Goal: Transaction & Acquisition: Purchase product/service

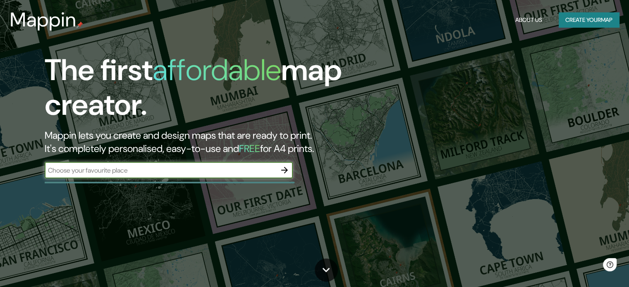
click at [223, 172] on input "text" at bounding box center [160, 171] width 231 height 10
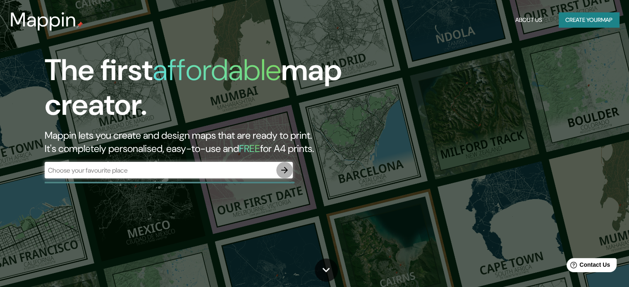
click at [282, 172] on icon "button" at bounding box center [284, 170] width 10 height 10
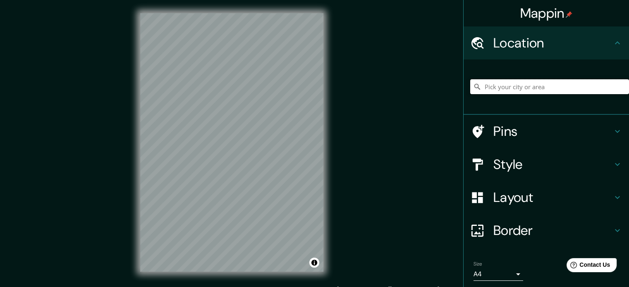
click at [500, 89] on input "Pick your city or area" at bounding box center [549, 86] width 159 height 15
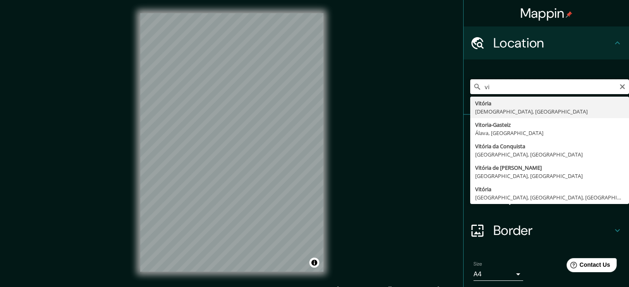
type input "v"
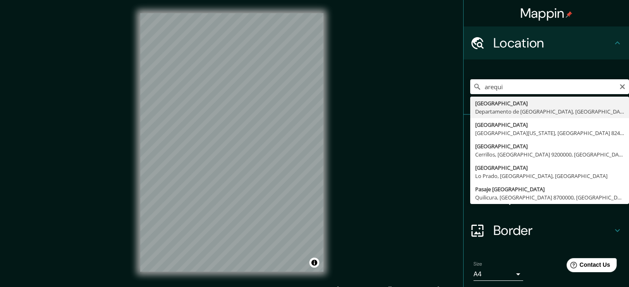
type input "[GEOGRAPHIC_DATA], [GEOGRAPHIC_DATA], [GEOGRAPHIC_DATA]"
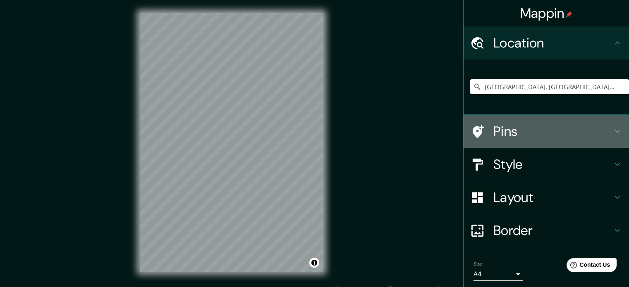
click at [501, 129] on h4 "Pins" at bounding box center [552, 131] width 119 height 17
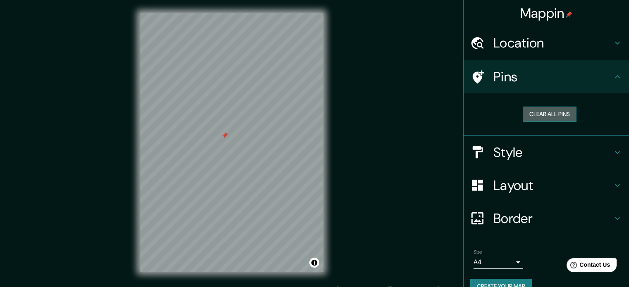
click at [531, 115] on button "Clear all pins" at bounding box center [550, 114] width 54 height 15
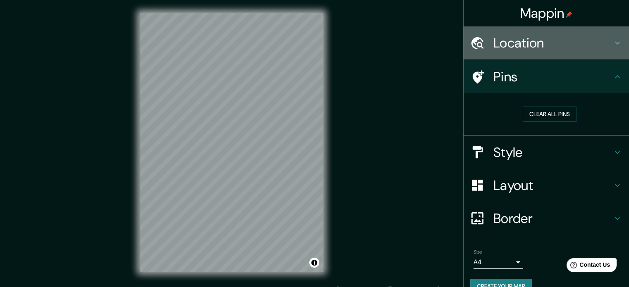
click at [530, 55] on div "Location" at bounding box center [545, 42] width 165 height 33
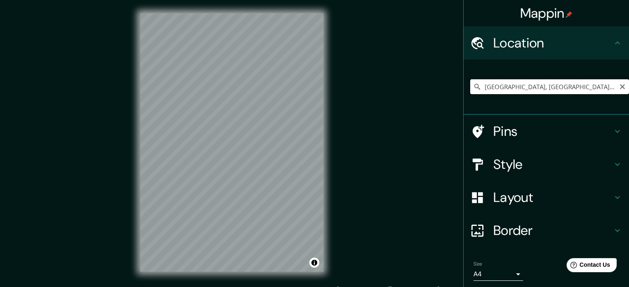
click at [512, 87] on input "[GEOGRAPHIC_DATA], [GEOGRAPHIC_DATA], [GEOGRAPHIC_DATA]" at bounding box center [549, 86] width 159 height 15
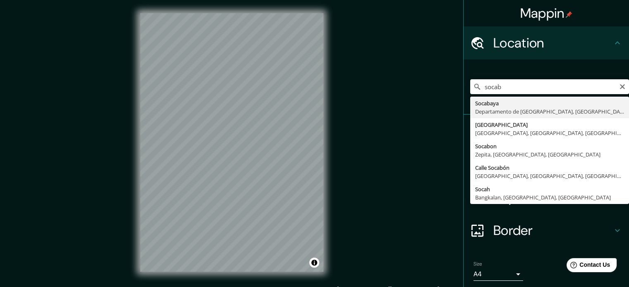
type input "[GEOGRAPHIC_DATA], [GEOGRAPHIC_DATA], [GEOGRAPHIC_DATA]"
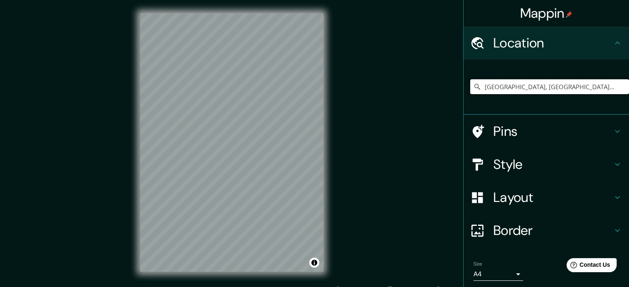
scroll to position [28, 0]
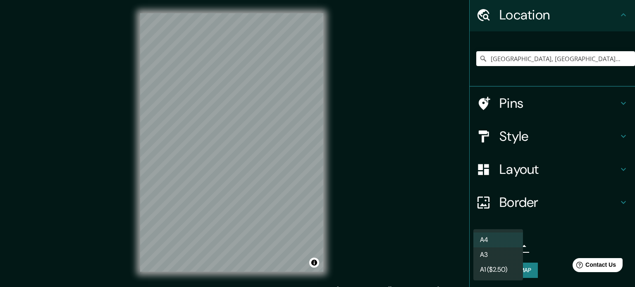
click at [493, 244] on body "Mappin Location [GEOGRAPHIC_DATA], [GEOGRAPHIC_DATA], [GEOGRAPHIC_DATA] Pins St…" at bounding box center [317, 143] width 635 height 287
click at [551, 220] on div at bounding box center [317, 143] width 635 height 287
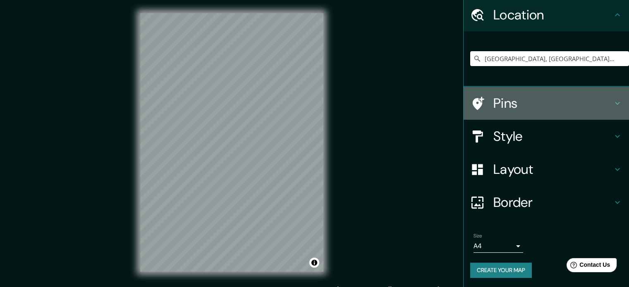
click at [510, 107] on h4 "Pins" at bounding box center [552, 103] width 119 height 17
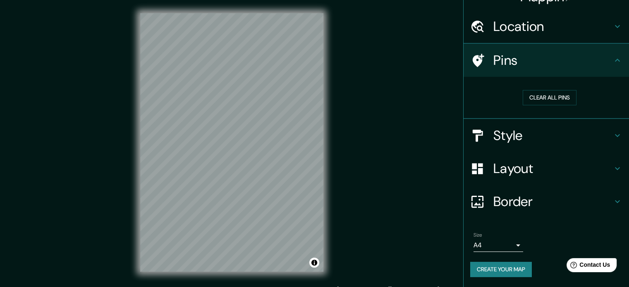
scroll to position [16, 0]
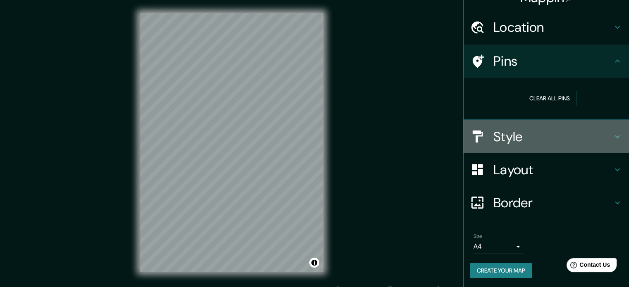
click at [514, 137] on h4 "Style" at bounding box center [552, 137] width 119 height 17
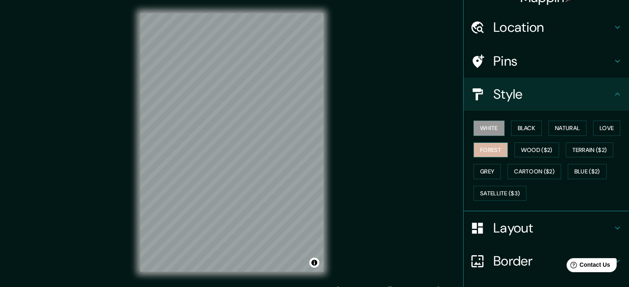
click at [486, 149] on button "Forest" at bounding box center [490, 150] width 34 height 15
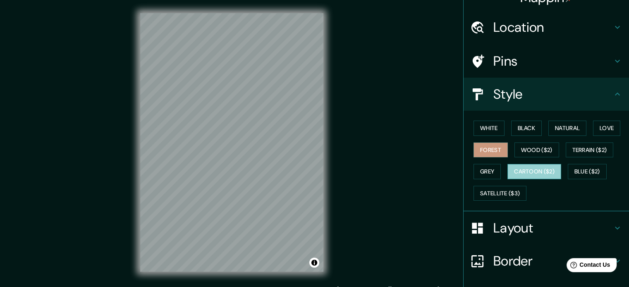
click at [520, 172] on button "Cartoon ($2)" at bounding box center [534, 171] width 54 height 15
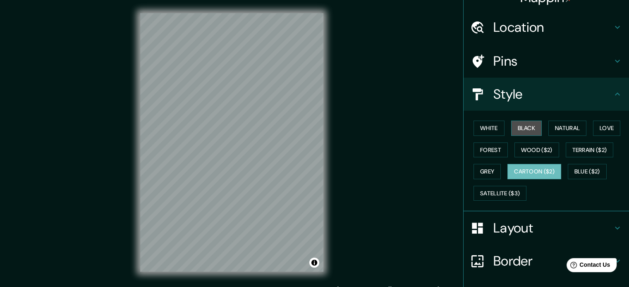
click at [523, 128] on button "Black" at bounding box center [526, 128] width 31 height 15
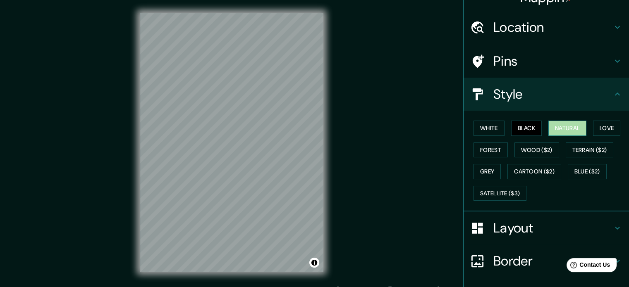
click at [559, 131] on button "Natural" at bounding box center [567, 128] width 38 height 15
click at [556, 140] on div "White Black Natural Love Forest Wood ($2) Terrain ($2) Grey Cartoon ($2) Blue (…" at bounding box center [549, 160] width 159 height 87
click at [607, 122] on button "Love" at bounding box center [606, 128] width 27 height 15
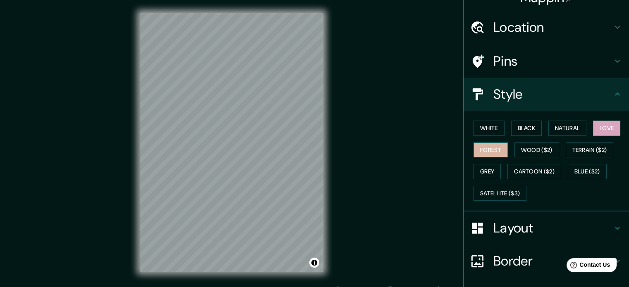
click at [487, 145] on button "Forest" at bounding box center [490, 150] width 34 height 15
click at [487, 127] on button "White" at bounding box center [488, 128] width 31 height 15
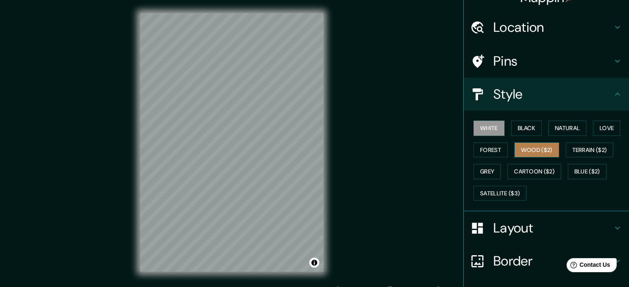
click at [534, 150] on button "Wood ($2)" at bounding box center [536, 150] width 45 height 15
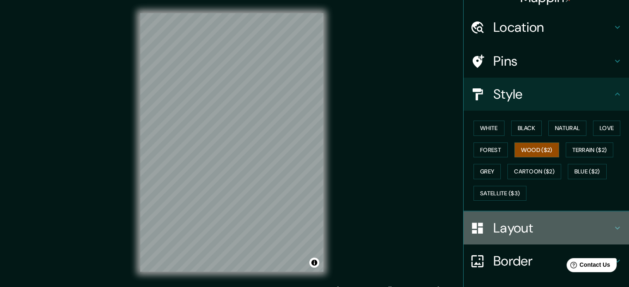
click at [499, 223] on h4 "Layout" at bounding box center [552, 228] width 119 height 17
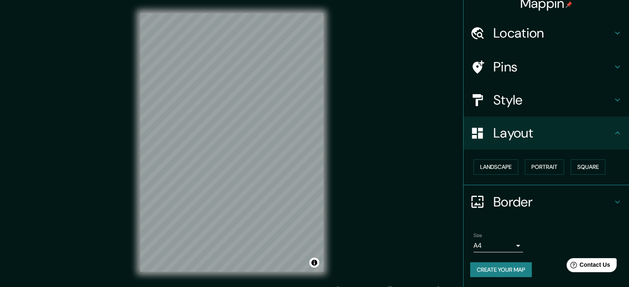
scroll to position [9, 0]
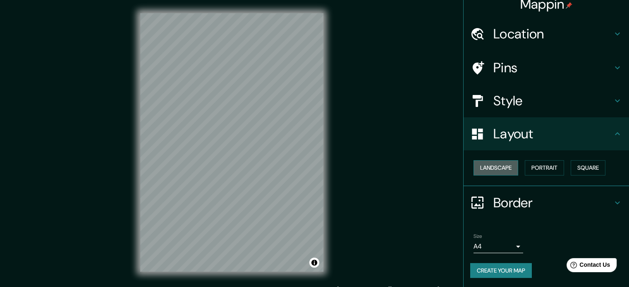
click at [497, 172] on button "Landscape" at bounding box center [495, 167] width 45 height 15
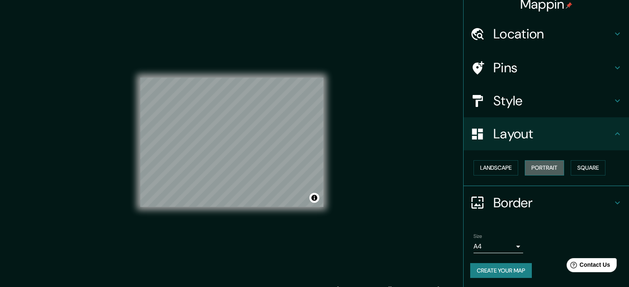
click at [538, 165] on button "Portrait" at bounding box center [544, 167] width 39 height 15
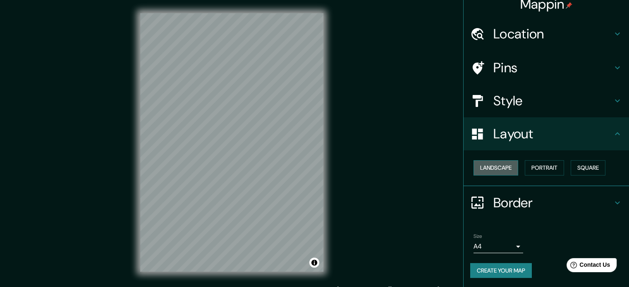
click at [495, 165] on button "Landscape" at bounding box center [495, 167] width 45 height 15
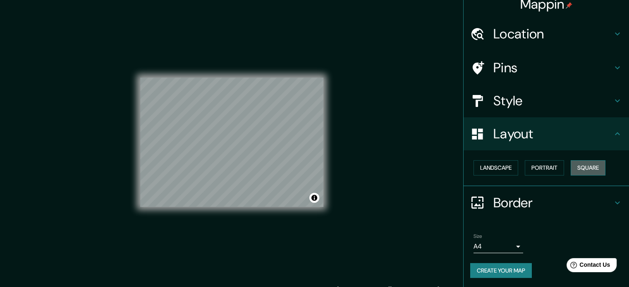
click at [577, 166] on button "Square" at bounding box center [587, 167] width 35 height 15
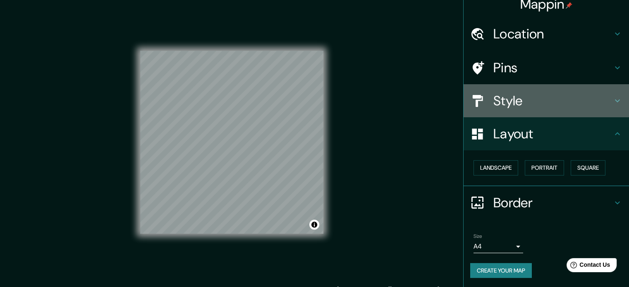
click at [531, 95] on h4 "Style" at bounding box center [552, 101] width 119 height 17
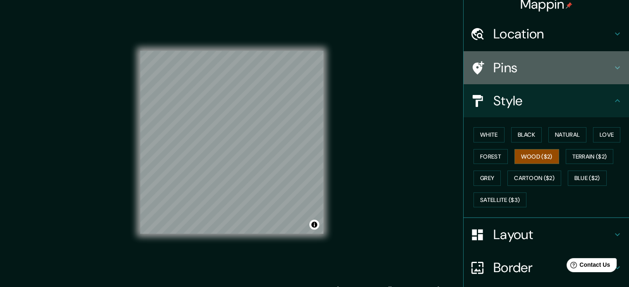
click at [512, 69] on h4 "Pins" at bounding box center [552, 68] width 119 height 17
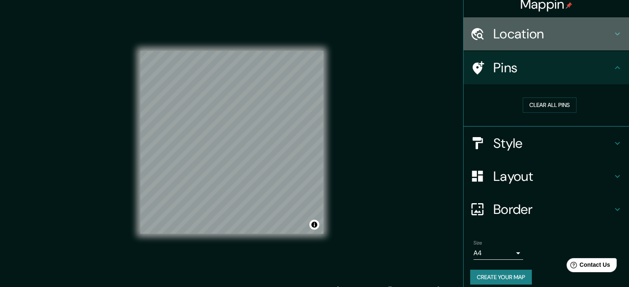
click at [509, 38] on h4 "Location" at bounding box center [552, 34] width 119 height 17
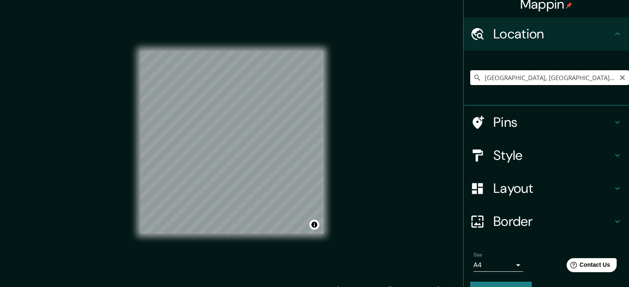
click at [515, 77] on input "[GEOGRAPHIC_DATA], [GEOGRAPHIC_DATA], [GEOGRAPHIC_DATA]" at bounding box center [549, 77] width 159 height 15
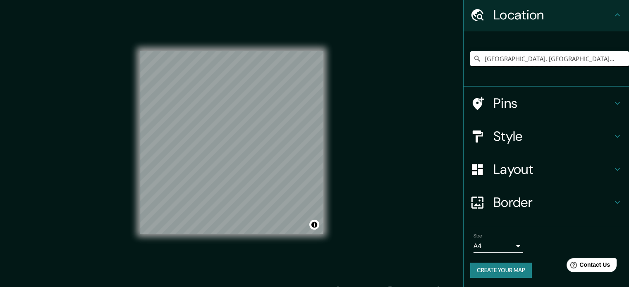
scroll to position [11, 0]
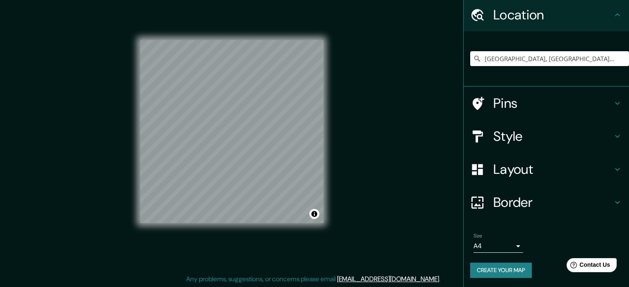
click at [251, 241] on div "© Mapbox © OpenStreetMap Improve this map" at bounding box center [231, 131] width 183 height 259
